Goal: Use online tool/utility: Utilize a website feature to perform a specific function

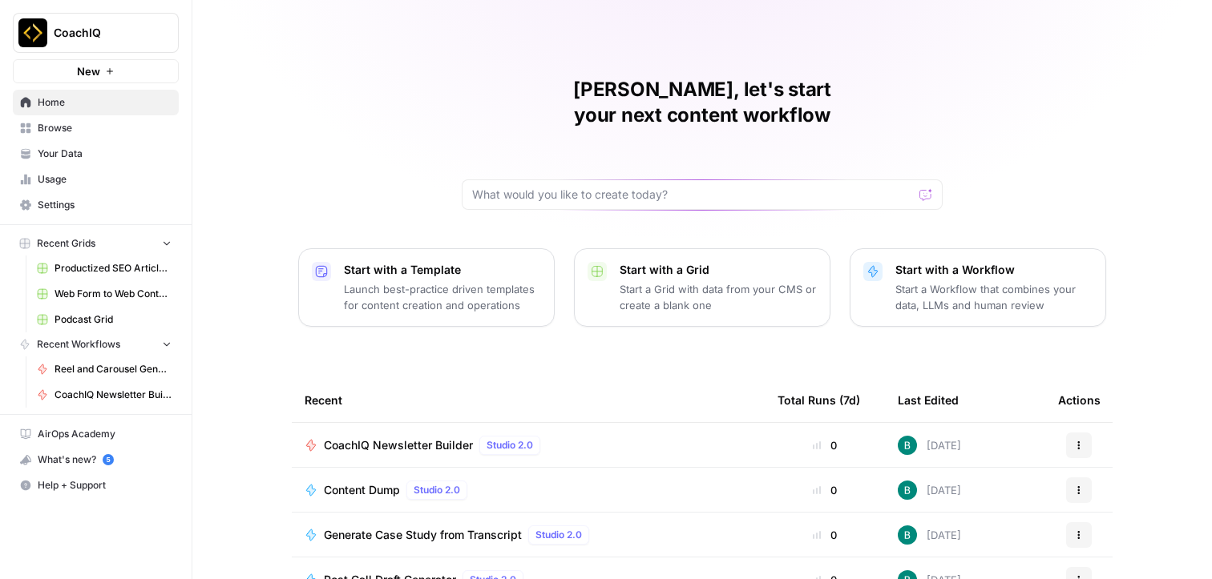
scroll to position [158, 0]
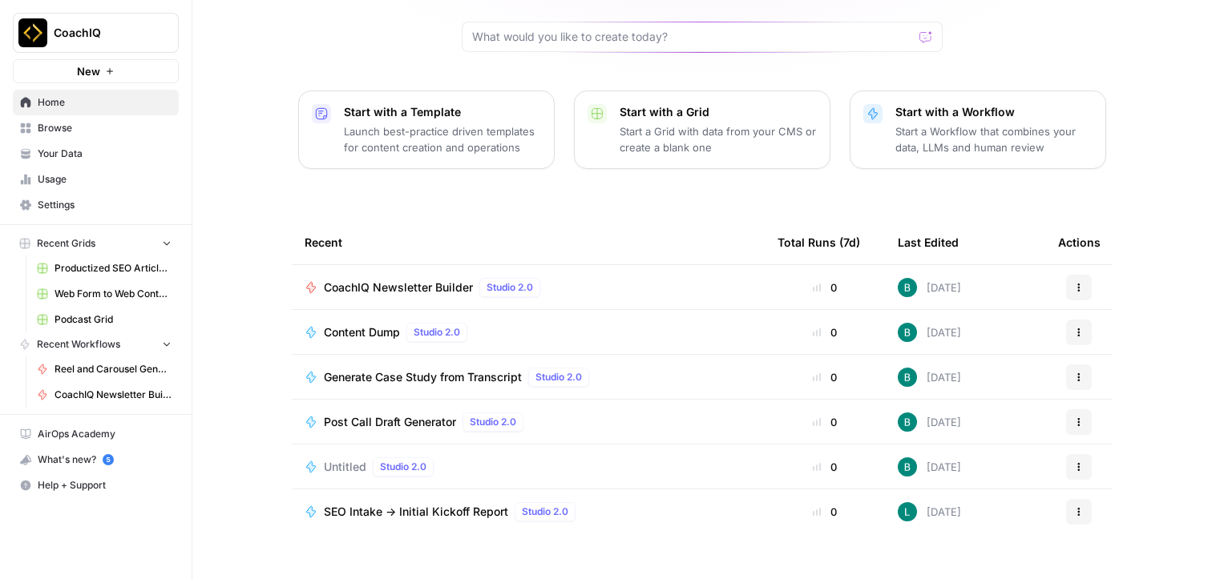
click at [67, 358] on link "Reel and Carousel Generator" at bounding box center [104, 370] width 149 height 26
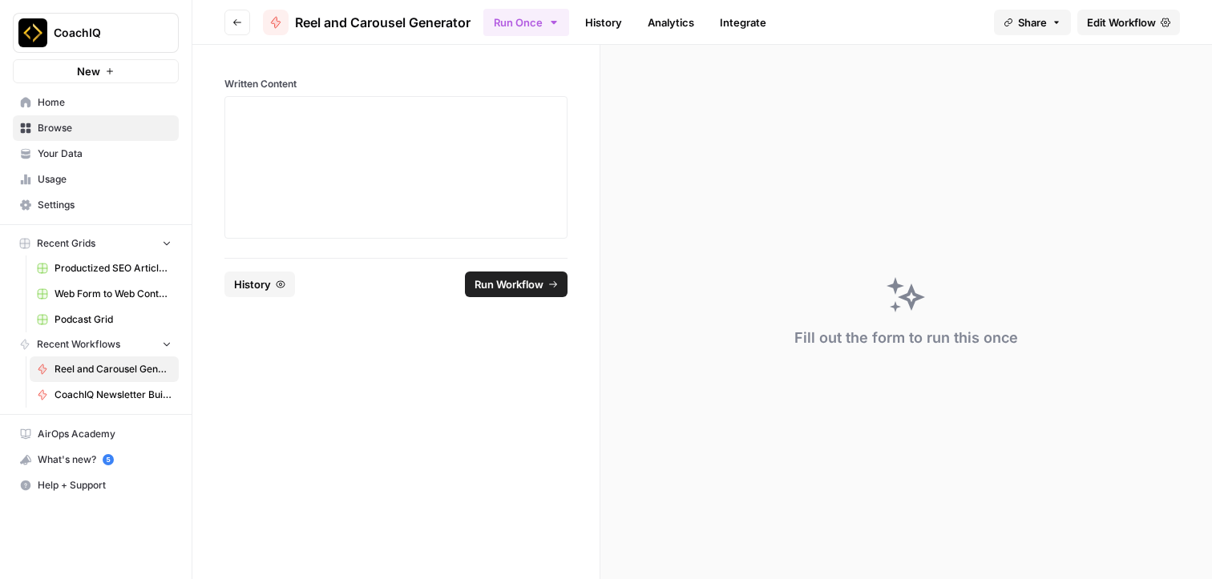
click at [1131, 26] on span "Edit Workflow" at bounding box center [1121, 22] width 69 height 16
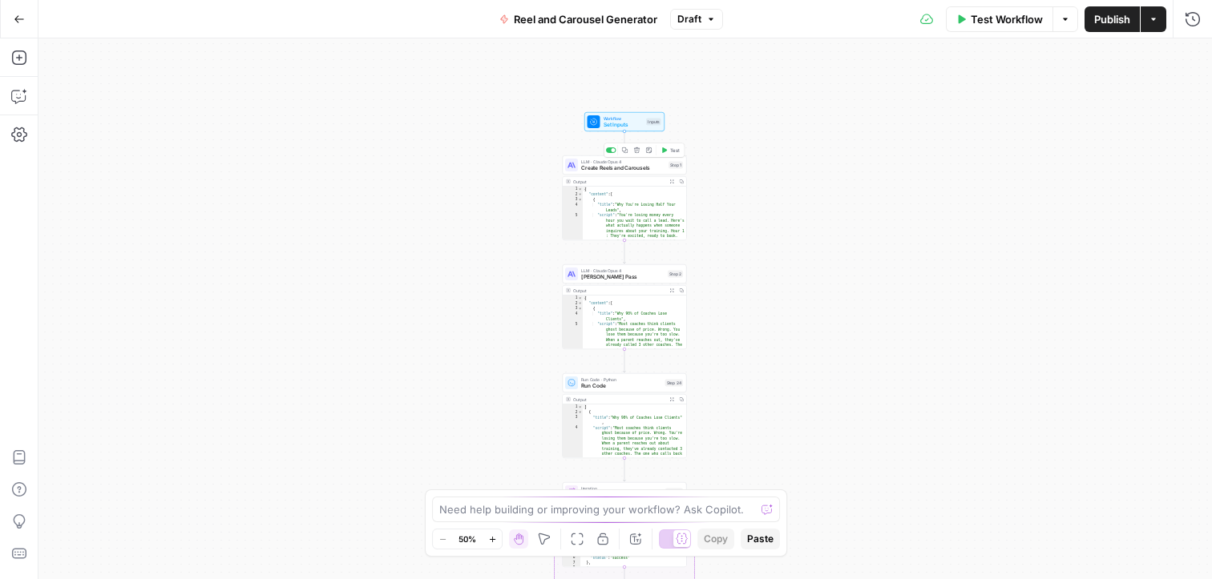
click at [615, 168] on span "Create Reels and Carousels" at bounding box center [623, 168] width 84 height 8
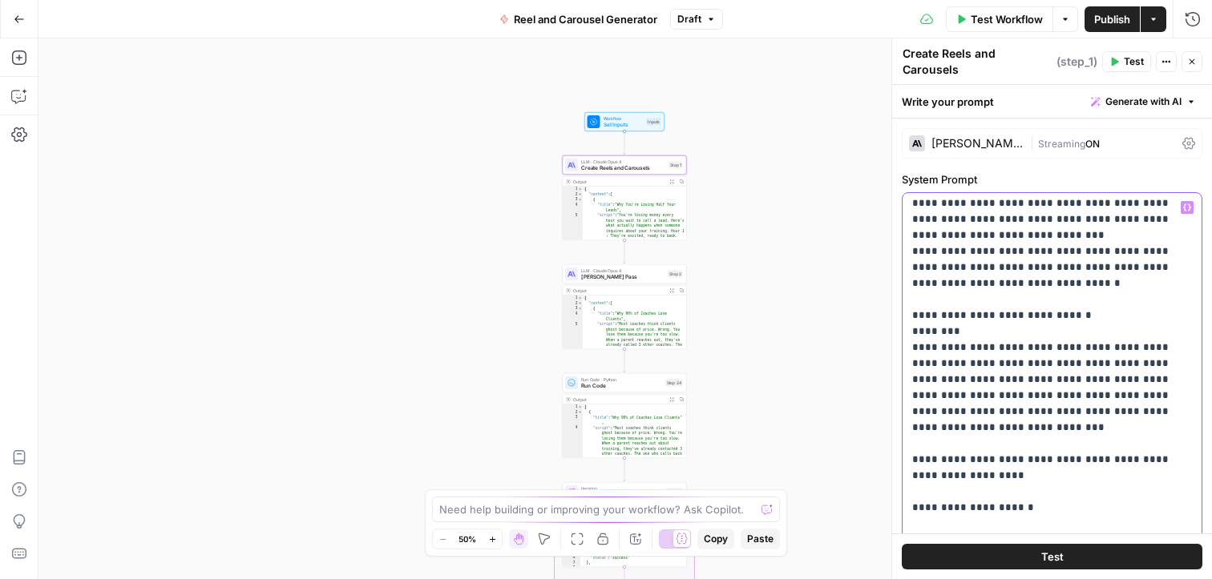
scroll to position [283, 0]
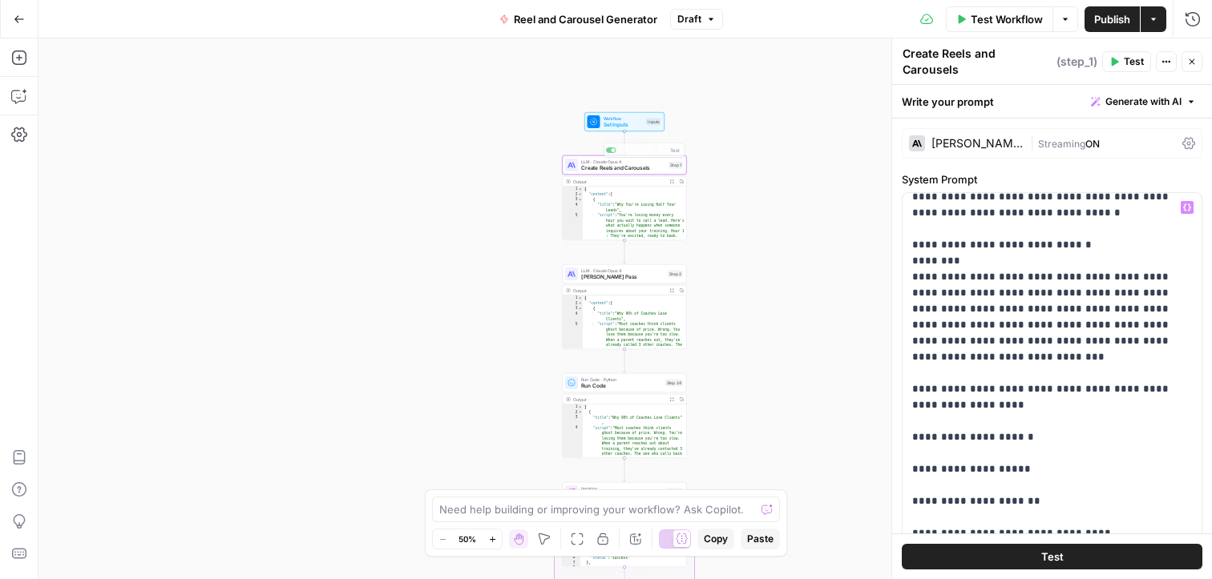
click at [739, 143] on div "Workflow Set Inputs Inputs LLM · [PERSON_NAME] Opus 4 Create Reels and Carousel…" at bounding box center [624, 308] width 1173 height 541
